Goal: Task Accomplishment & Management: Use online tool/utility

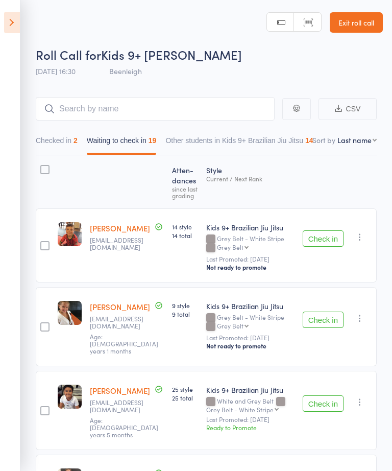
click at [11, 25] on icon at bounding box center [12, 22] width 16 height 21
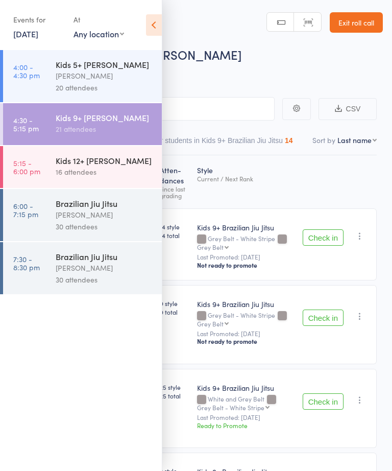
click at [81, 184] on div "Kids 12+ Jiu Jitsu 16 attendees" at bounding box center [109, 166] width 106 height 40
click at [161, 26] on icon at bounding box center [154, 24] width 16 height 21
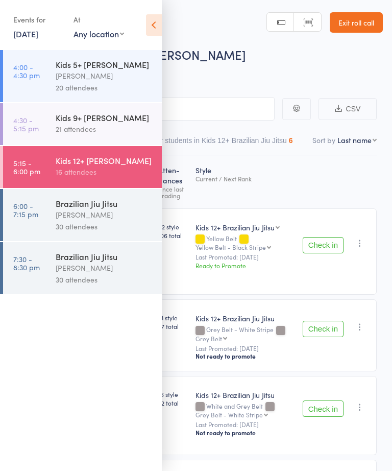
click at [109, 204] on div "Brazilian Jiu Jitsu" at bounding box center [105, 203] width 98 height 11
click at [120, 164] on div "Kids 12+ Jiu Jitsu" at bounding box center [105, 160] width 98 height 11
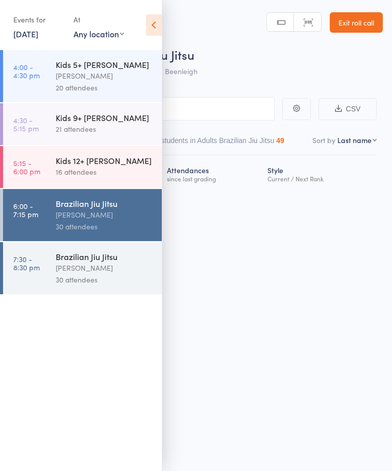
click at [157, 26] on icon at bounding box center [154, 24] width 16 height 21
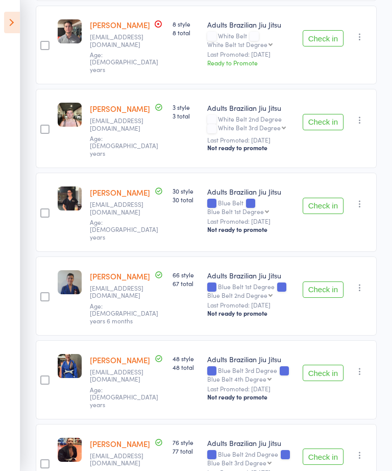
scroll to position [515, 0]
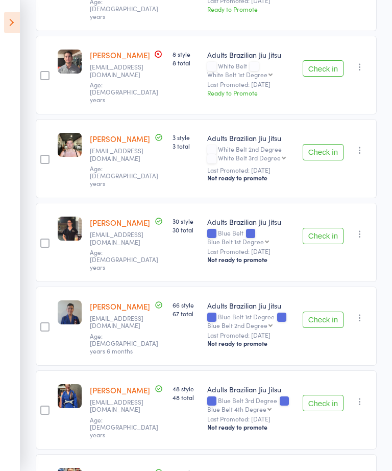
click at [5, 17] on icon at bounding box center [12, 22] width 16 height 21
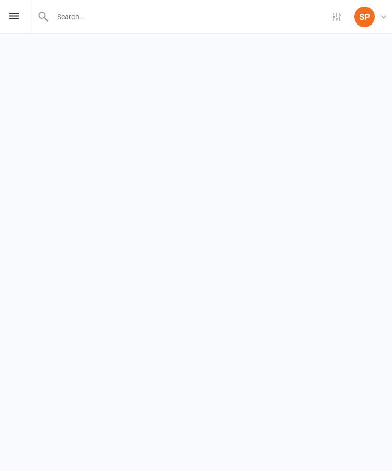
click at [15, 13] on icon at bounding box center [14, 16] width 10 height 7
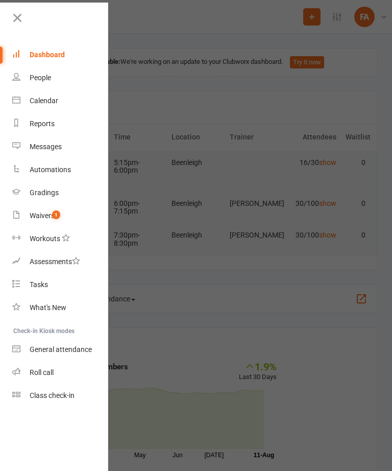
click at [48, 103] on div "Calendar" at bounding box center [44, 101] width 29 height 8
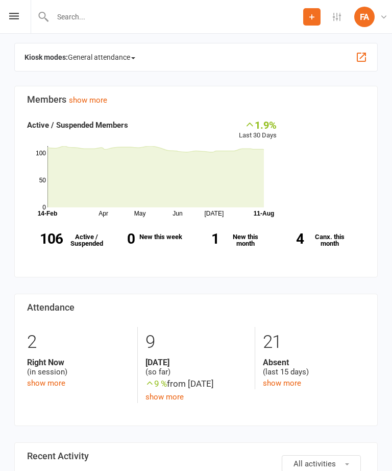
scroll to position [241, 0]
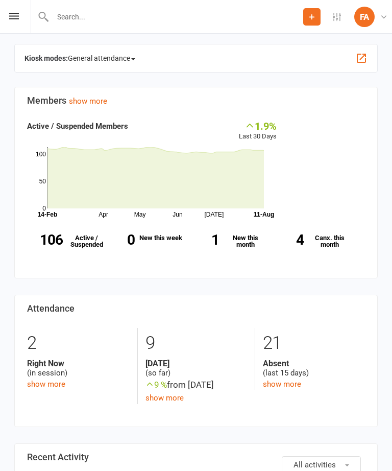
click at [17, 15] on icon at bounding box center [14, 16] width 10 height 7
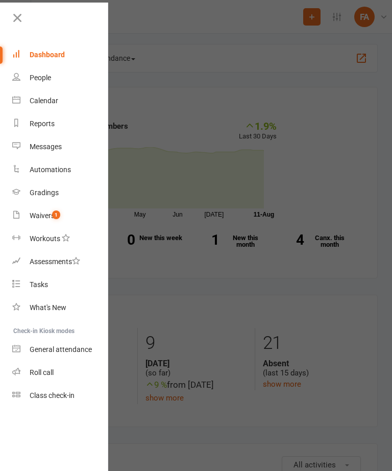
click at [48, 102] on div "Calendar" at bounding box center [44, 101] width 29 height 8
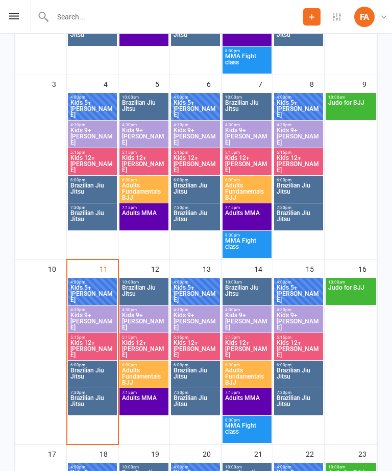
scroll to position [341, 0]
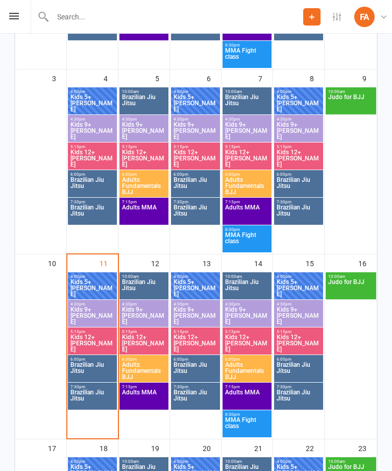
click at [94, 352] on span "Kids 12+ Jiu Jitsu" at bounding box center [92, 343] width 45 height 18
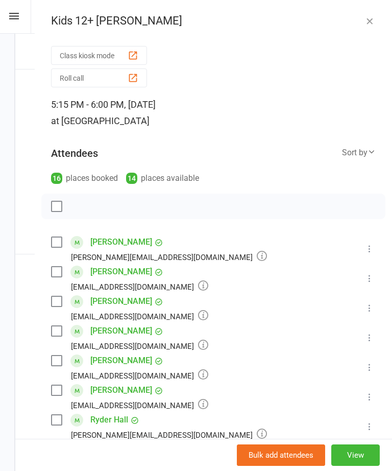
click at [119, 73] on button "Roll call" at bounding box center [99, 77] width 96 height 19
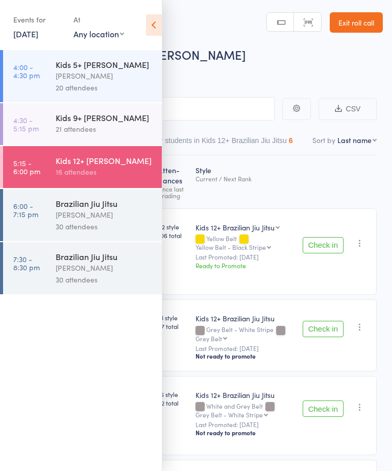
click at [151, 18] on icon at bounding box center [154, 24] width 16 height 21
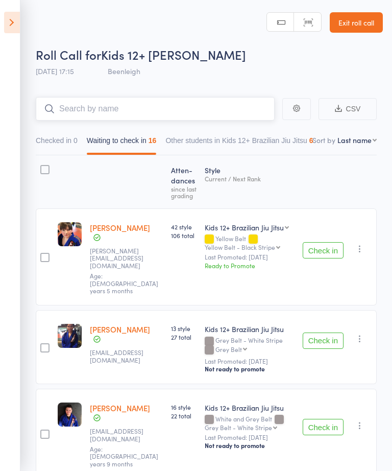
click at [129, 99] on input "search" at bounding box center [155, 109] width 239 height 24
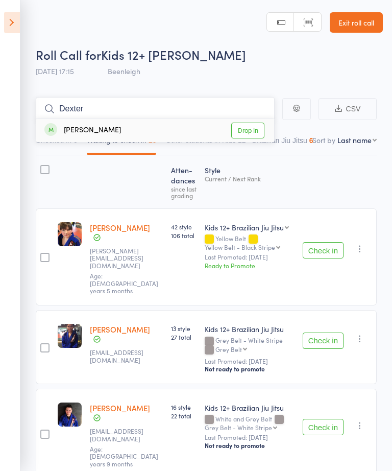
type input "Dexter"
click at [238, 134] on link "Drop in" at bounding box center [247, 131] width 33 height 16
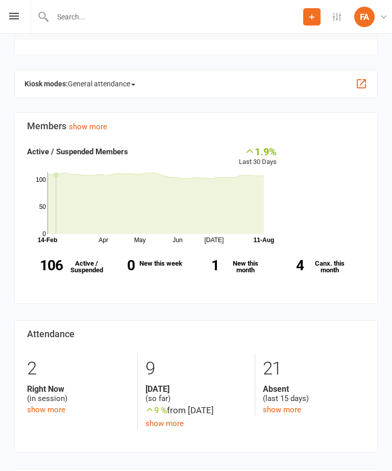
scroll to position [247, 0]
